Goal: Use online tool/utility: Utilize a website feature to perform a specific function

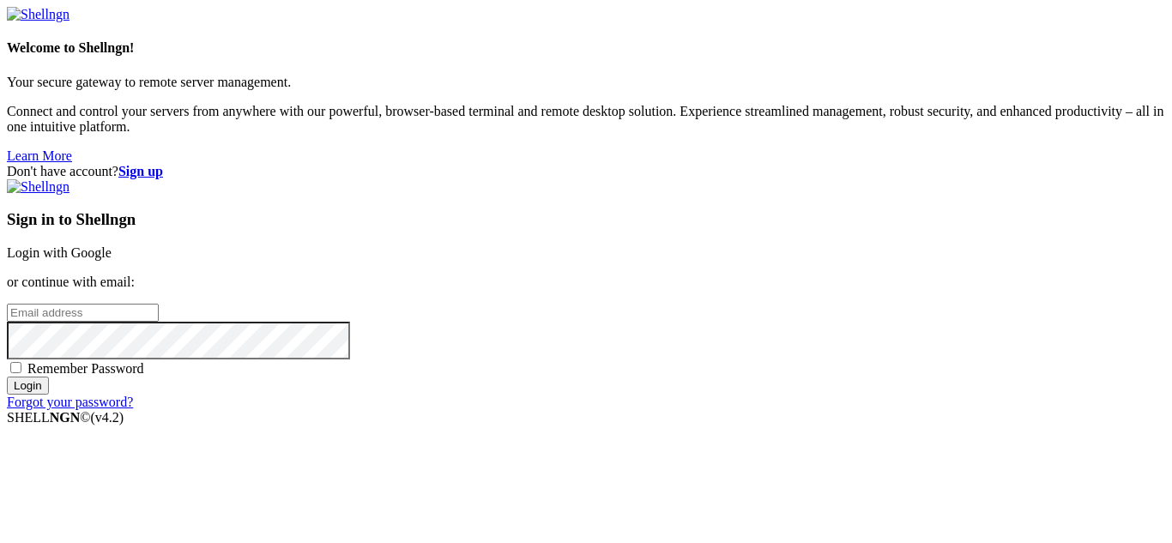
click at [112, 245] on link "Login with Google" at bounding box center [59, 252] width 105 height 15
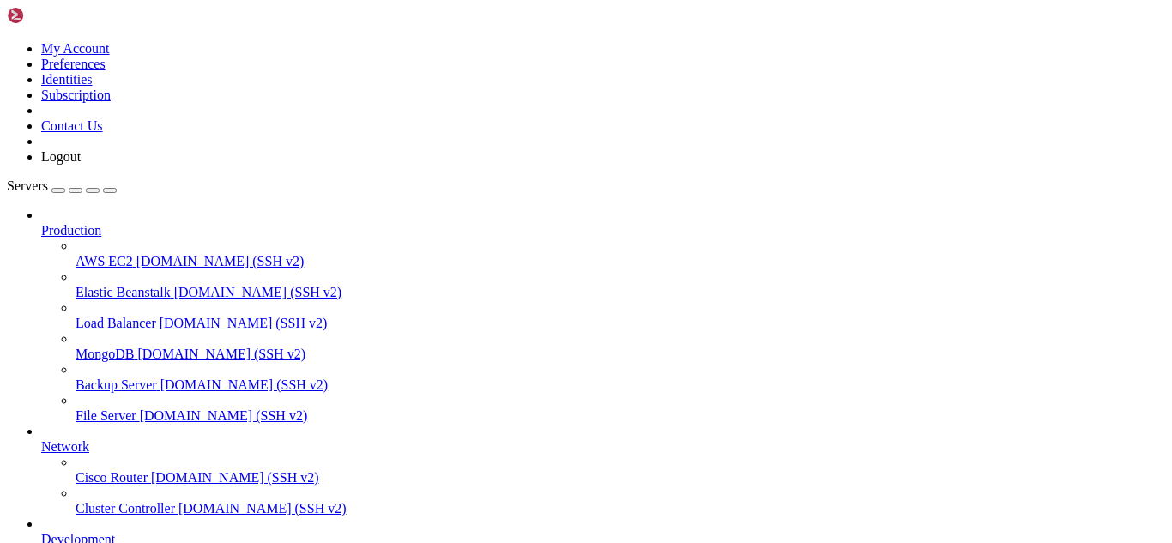
scroll to position [240, 0]
drag, startPoint x: 198, startPoint y: 1436, endPoint x: 182, endPoint y: 1440, distance: 16.9
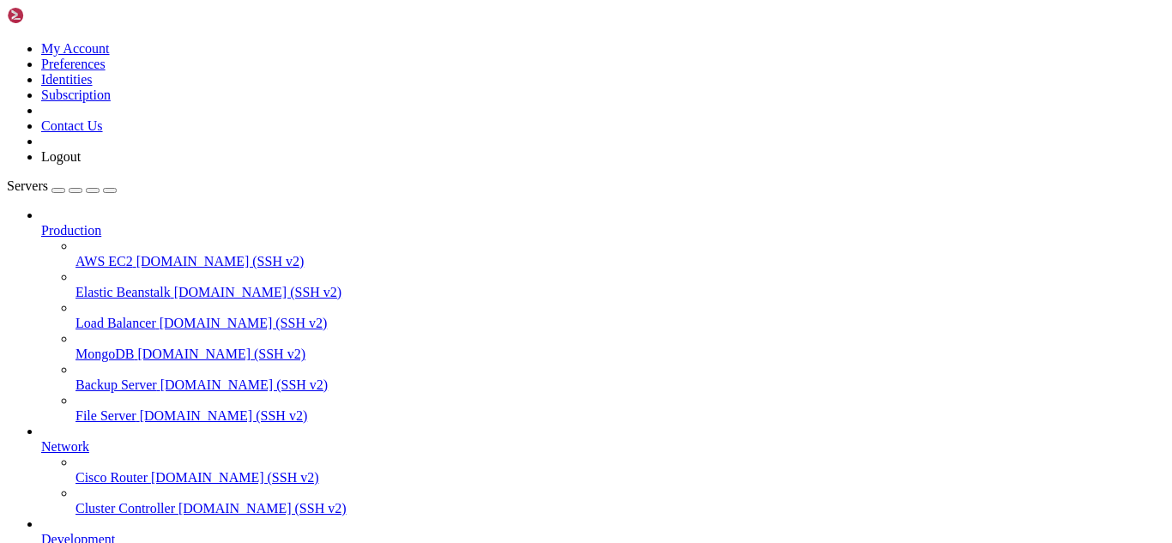
drag, startPoint x: 14, startPoint y: 1089, endPoint x: 205, endPoint y: 1401, distance: 366.2
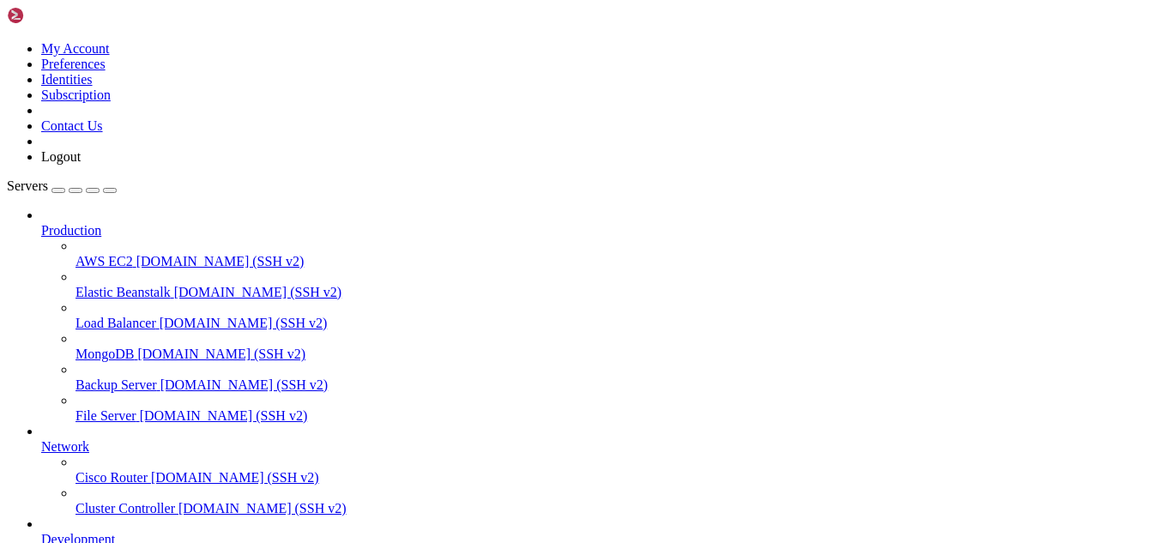
scroll to position [977, 0]
drag, startPoint x: 319, startPoint y: 1426, endPoint x: 278, endPoint y: 1430, distance: 41.3
drag, startPoint x: 210, startPoint y: 1430, endPoint x: 193, endPoint y: 1432, distance: 17.3
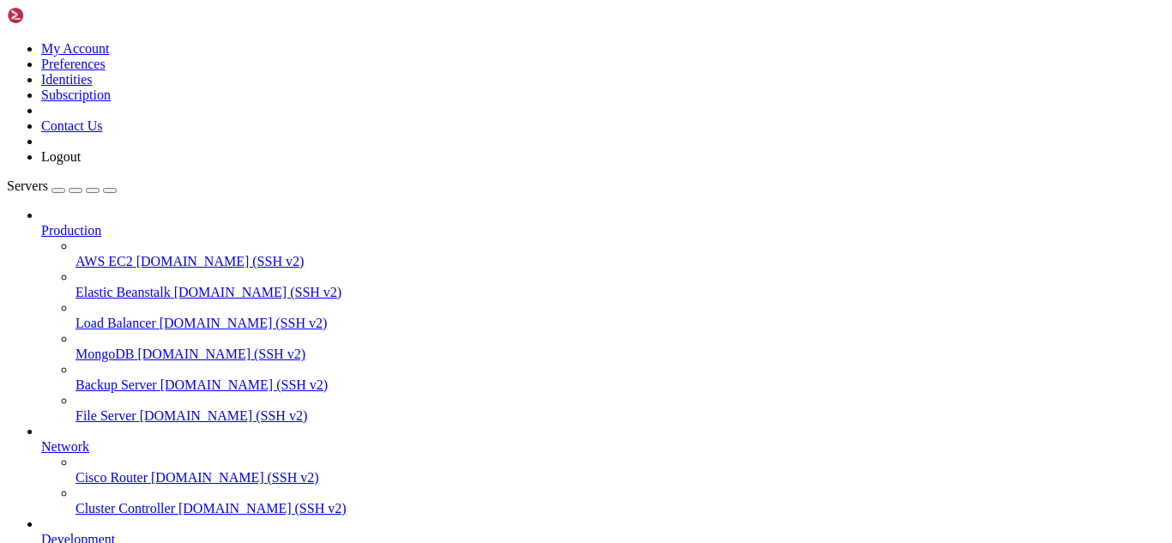
drag, startPoint x: 142, startPoint y: 1420, endPoint x: 15, endPoint y: 1122, distance: 324.4
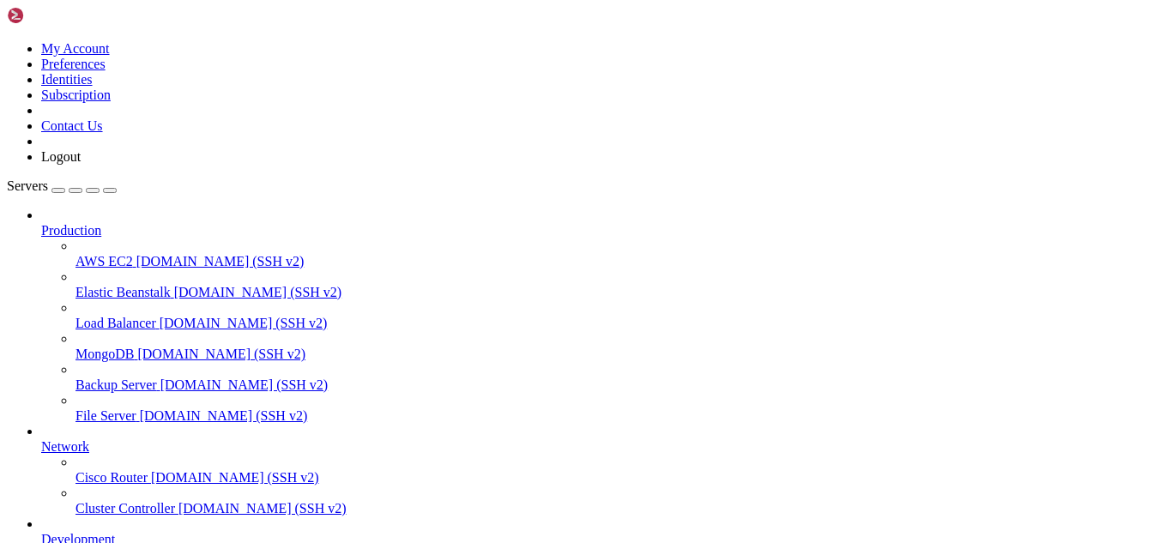
drag, startPoint x: 229, startPoint y: 1412, endPoint x: 189, endPoint y: 1437, distance: 47.4
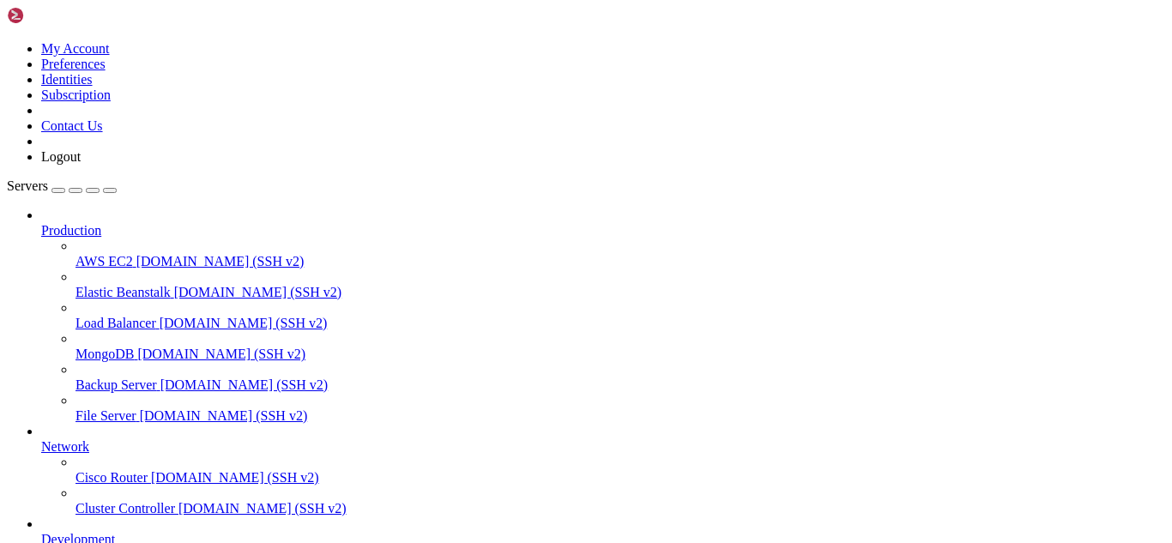
drag, startPoint x: 269, startPoint y: 1438, endPoint x: 238, endPoint y: 1437, distance: 30.9
drag, startPoint x: 244, startPoint y: 1447, endPoint x: 211, endPoint y: 1447, distance: 32.6
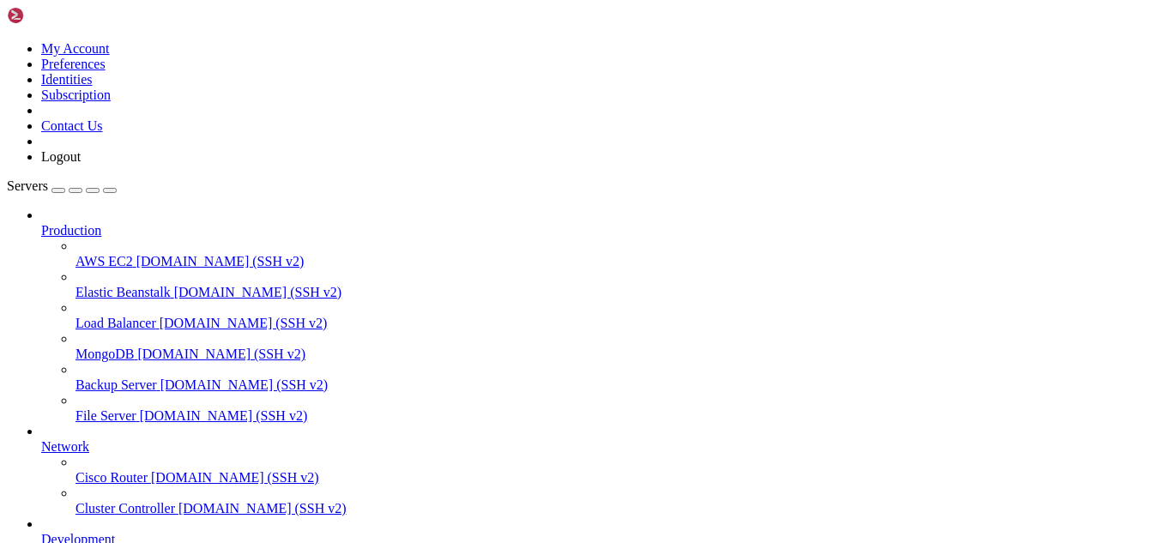
scroll to position [1867, 0]
drag, startPoint x: 331, startPoint y: 1424, endPoint x: 250, endPoint y: 1426, distance: 81.5
drag, startPoint x: 148, startPoint y: 1425, endPoint x: 13, endPoint y: 1091, distance: 360.1
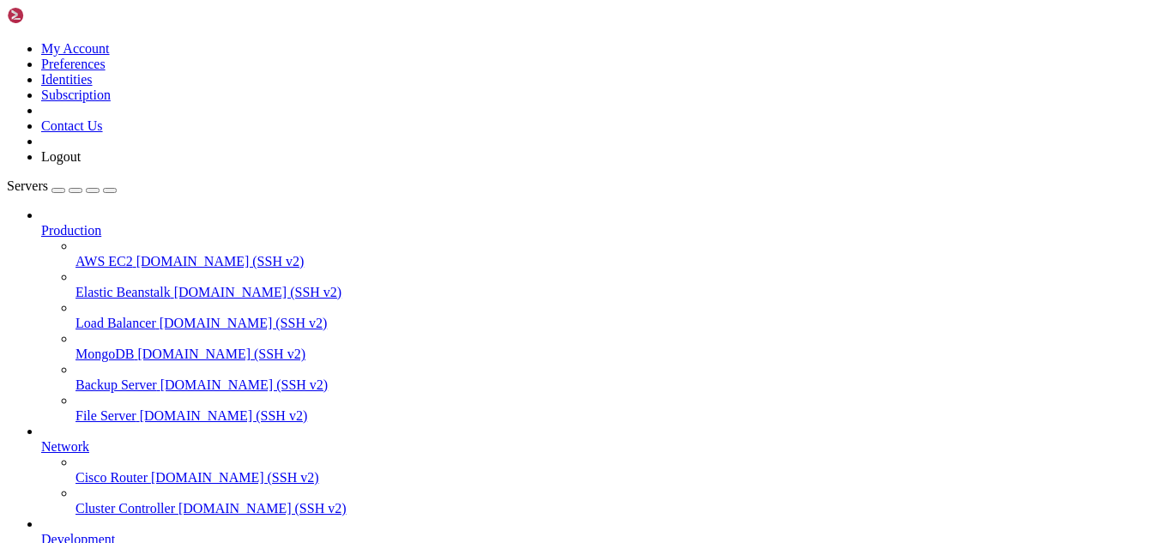
scroll to position [1881, 0]
